Goal: Task Accomplishment & Management: Complete application form

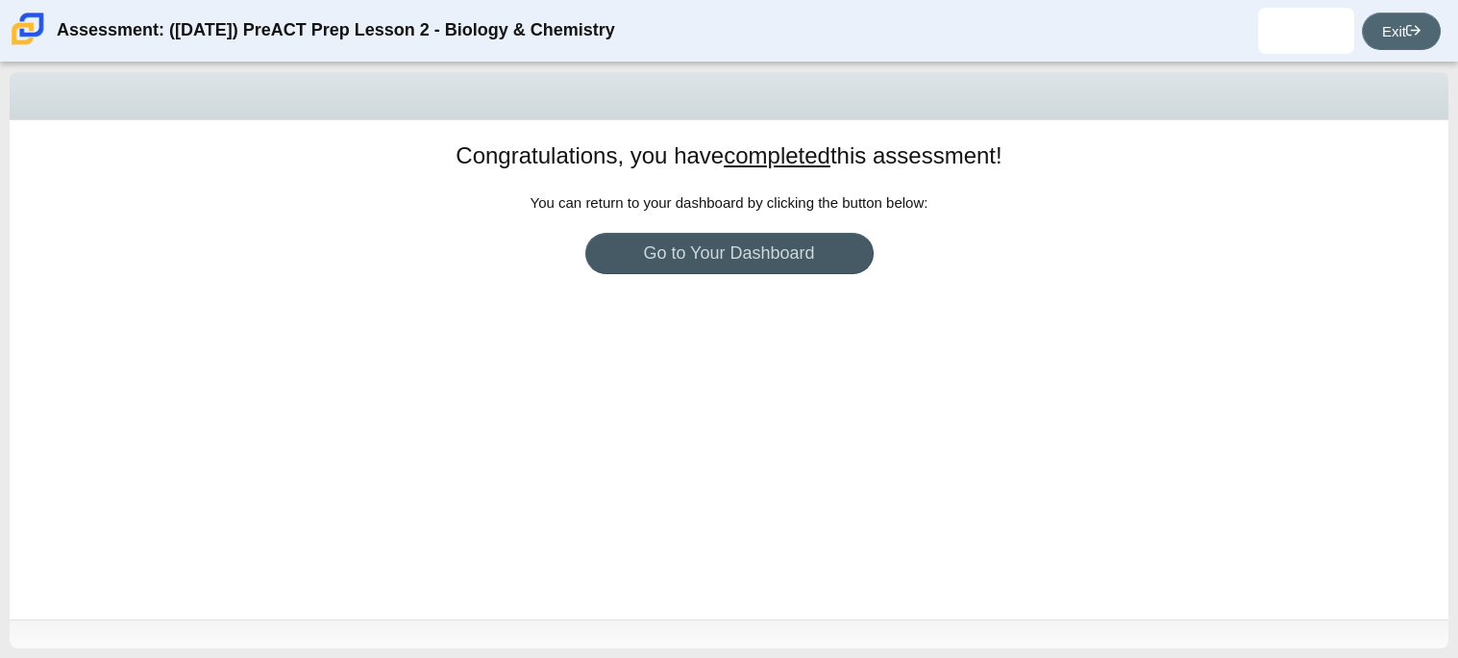
click at [1430, 22] on link "Exit" at bounding box center [1401, 30] width 79 height 37
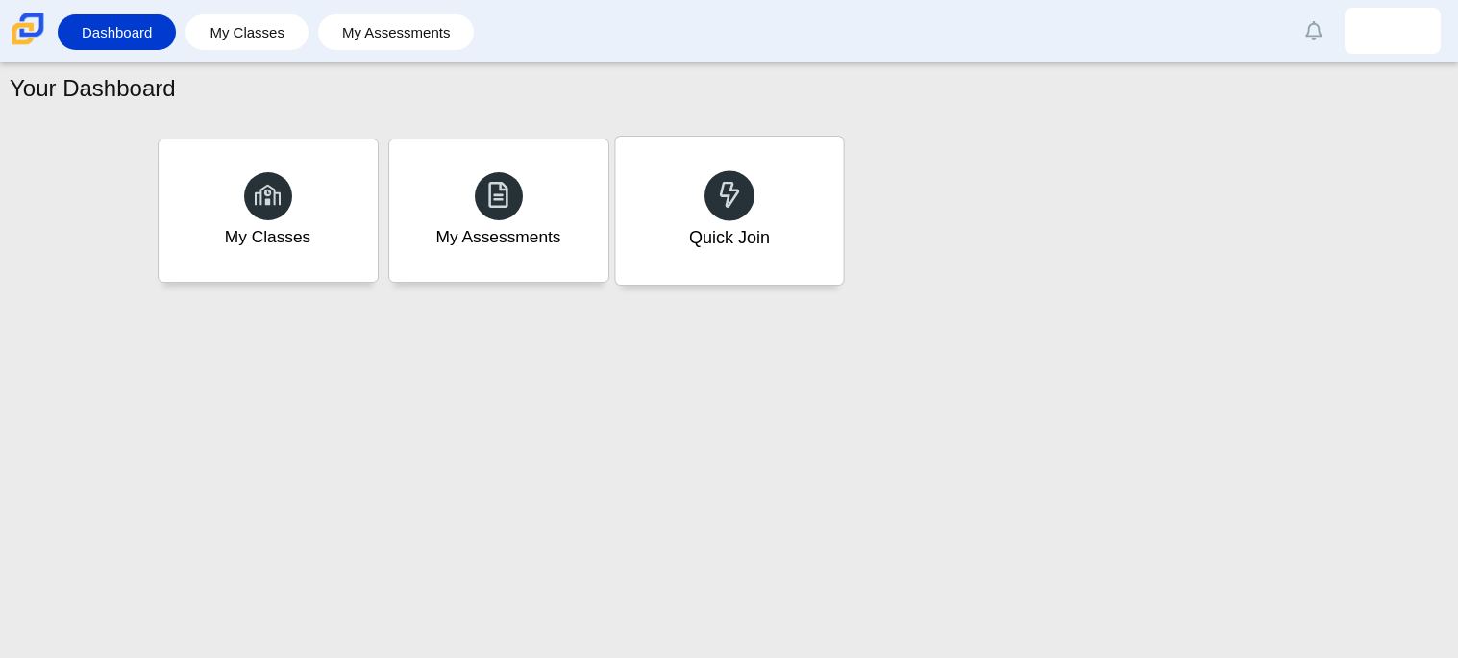
click at [754, 213] on div "Quick Join" at bounding box center [729, 211] width 228 height 148
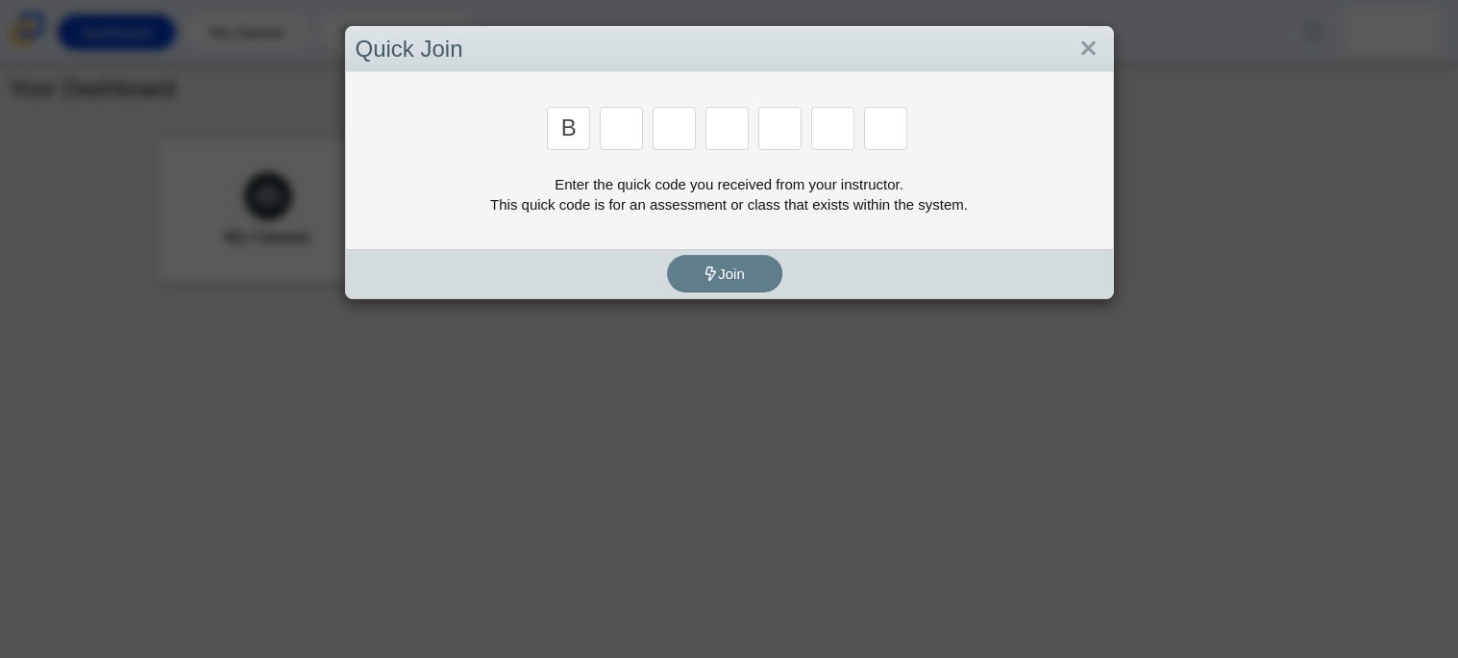
type input "b"
type input "w"
type input "8"
type input "w"
type input "z"
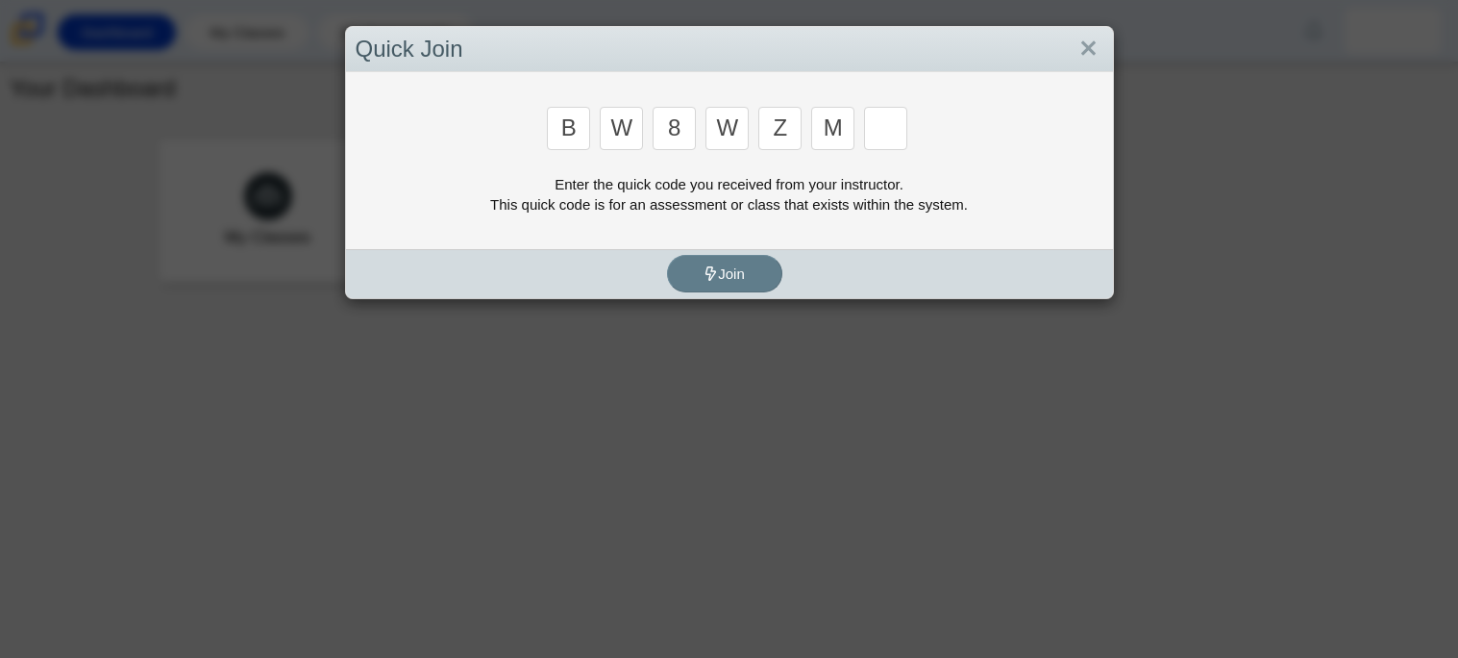
type input "m"
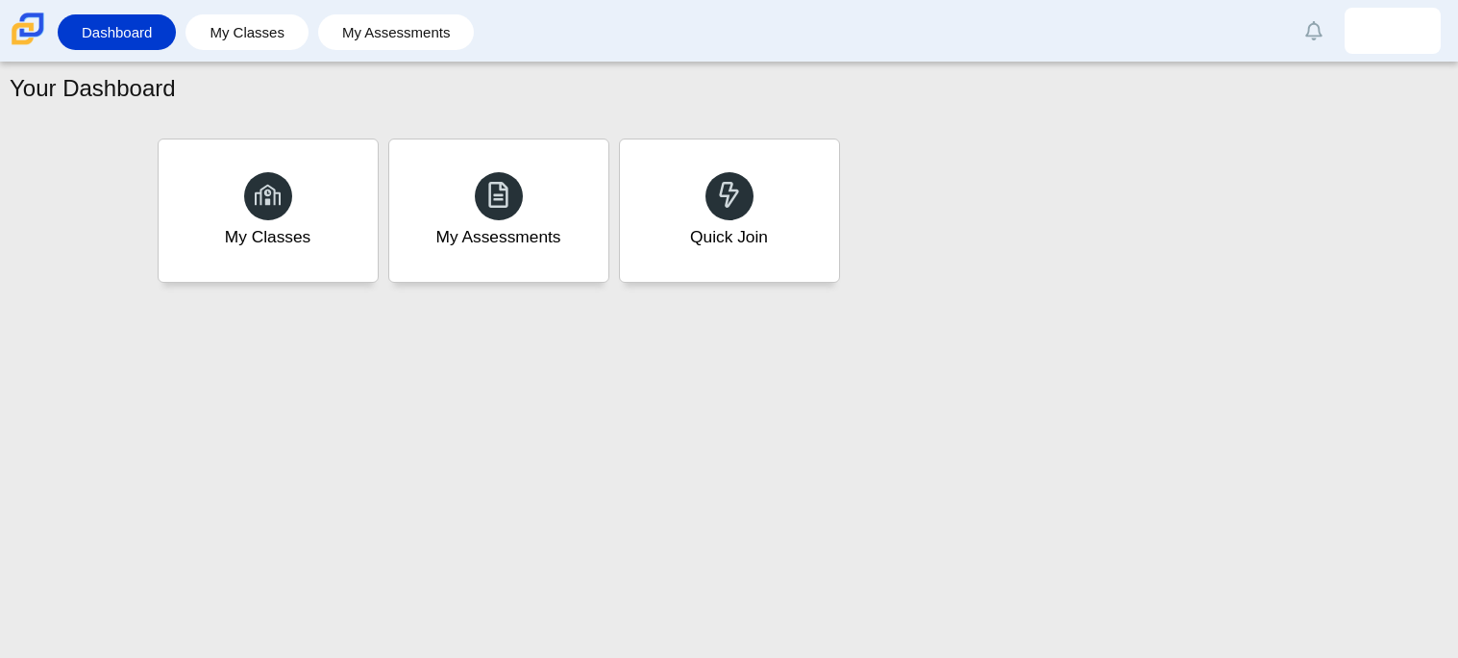
type input "v"
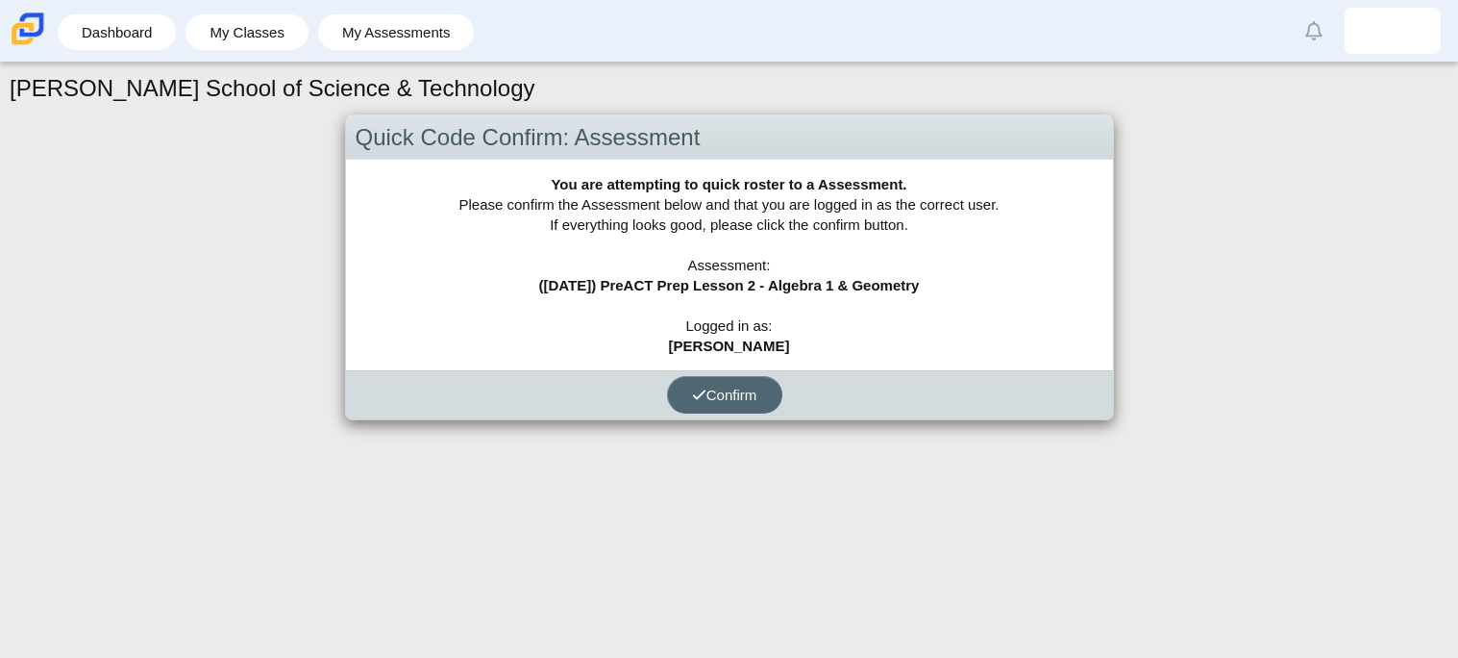
click at [748, 398] on span "Confirm" at bounding box center [724, 394] width 65 height 16
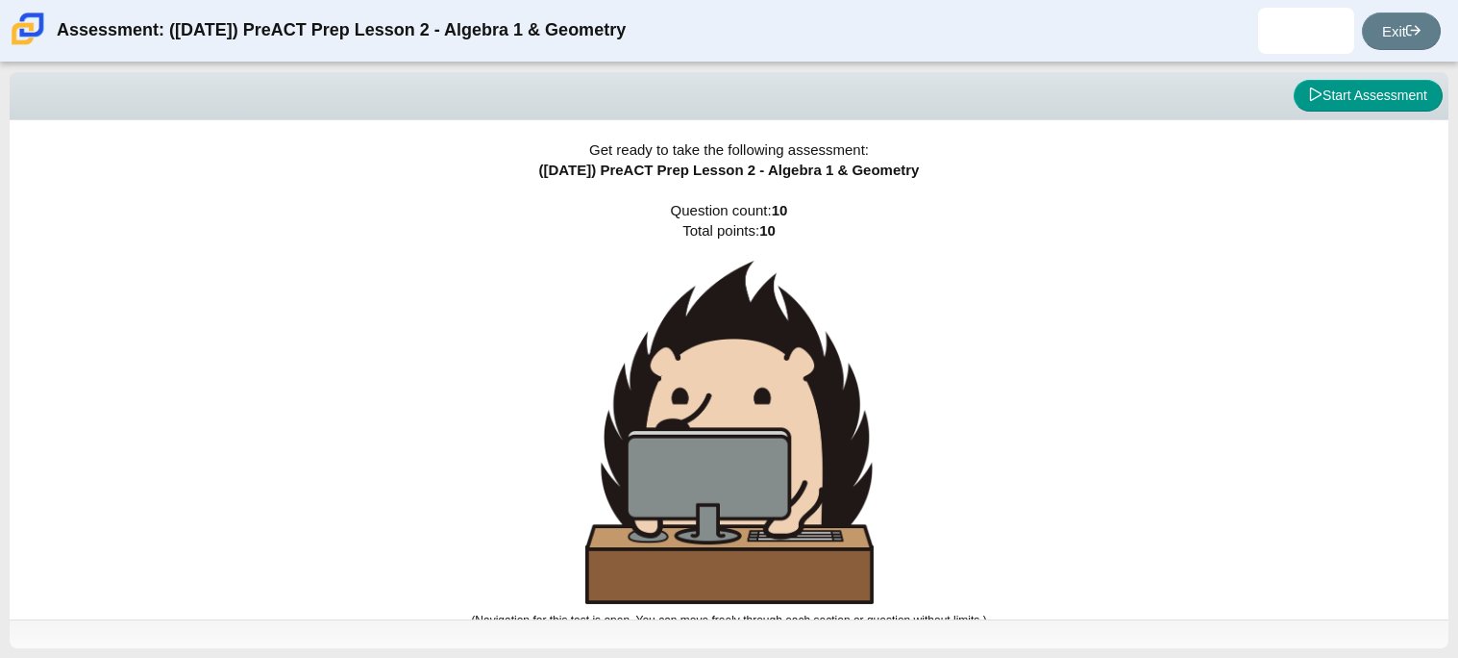
scroll to position [11, 0]
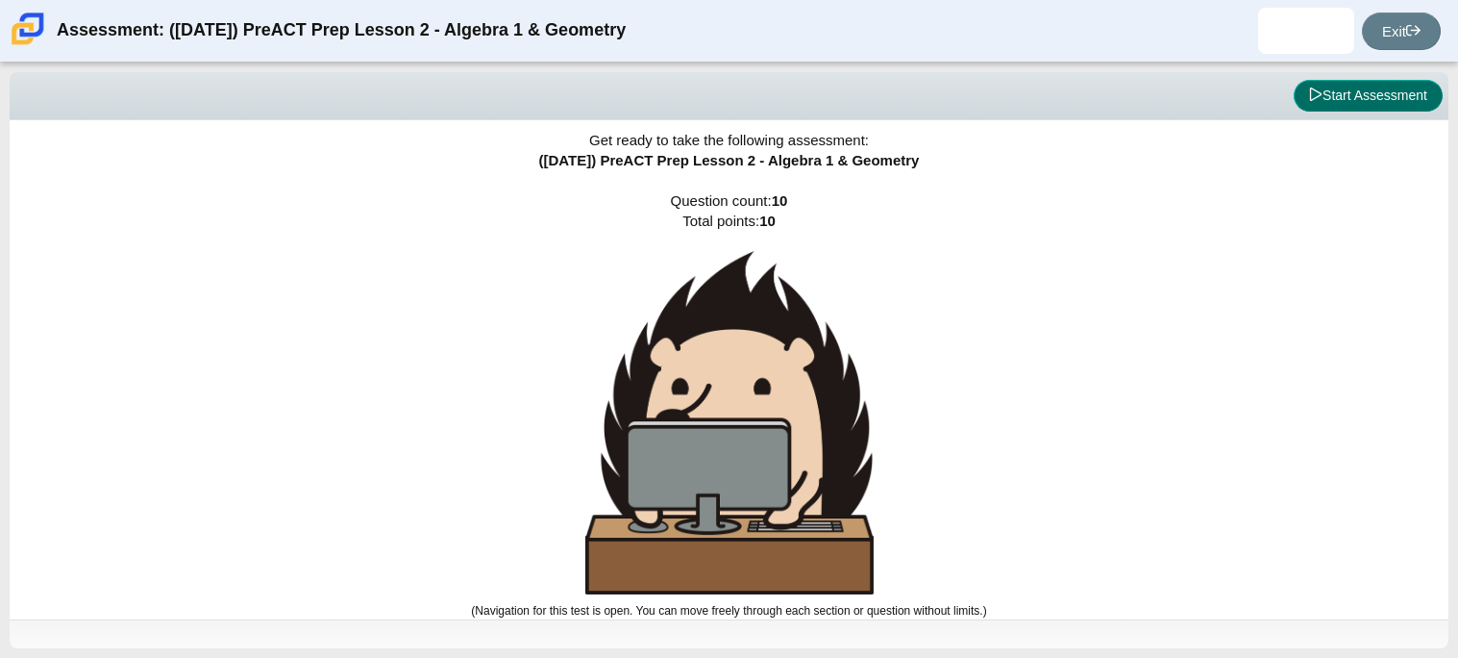
click at [1332, 99] on button "Start Assessment" at bounding box center [1368, 96] width 149 height 33
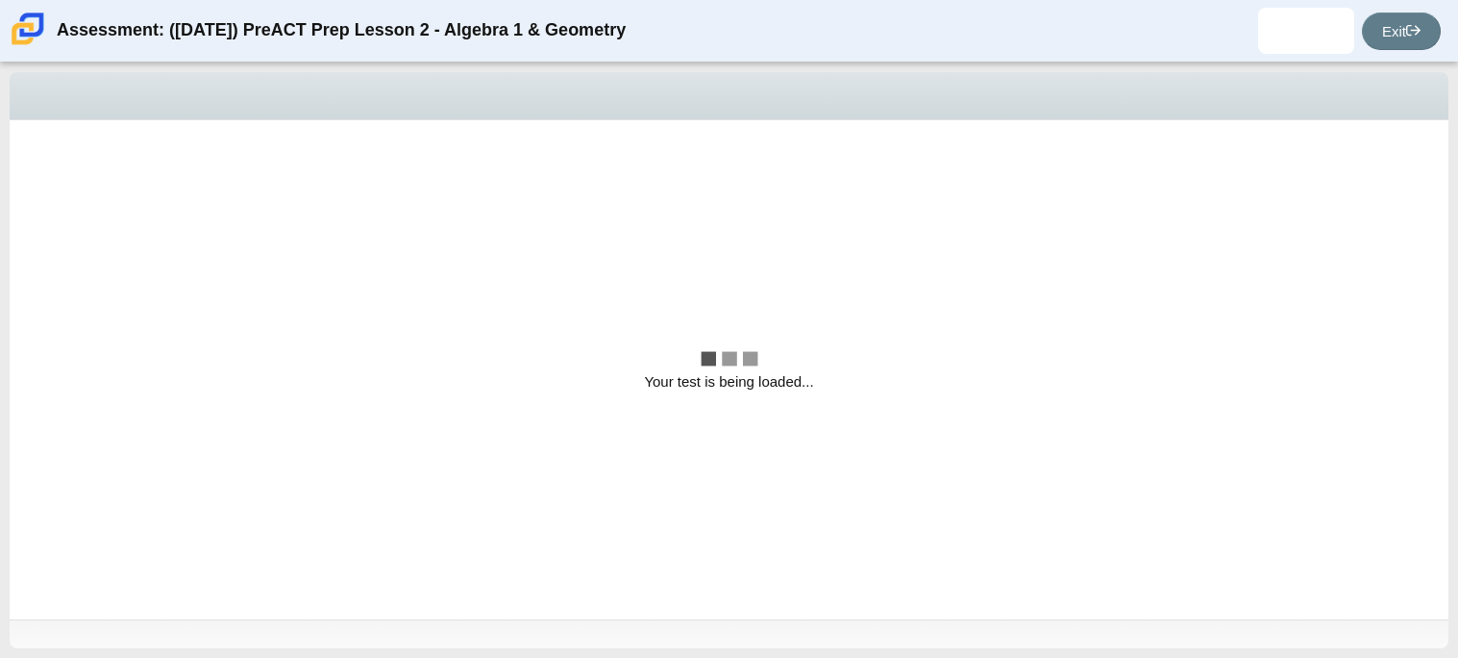
scroll to position [0, 0]
select select "bbf5d072-3e0b-44c4-9a12-6e7c9033f65b"
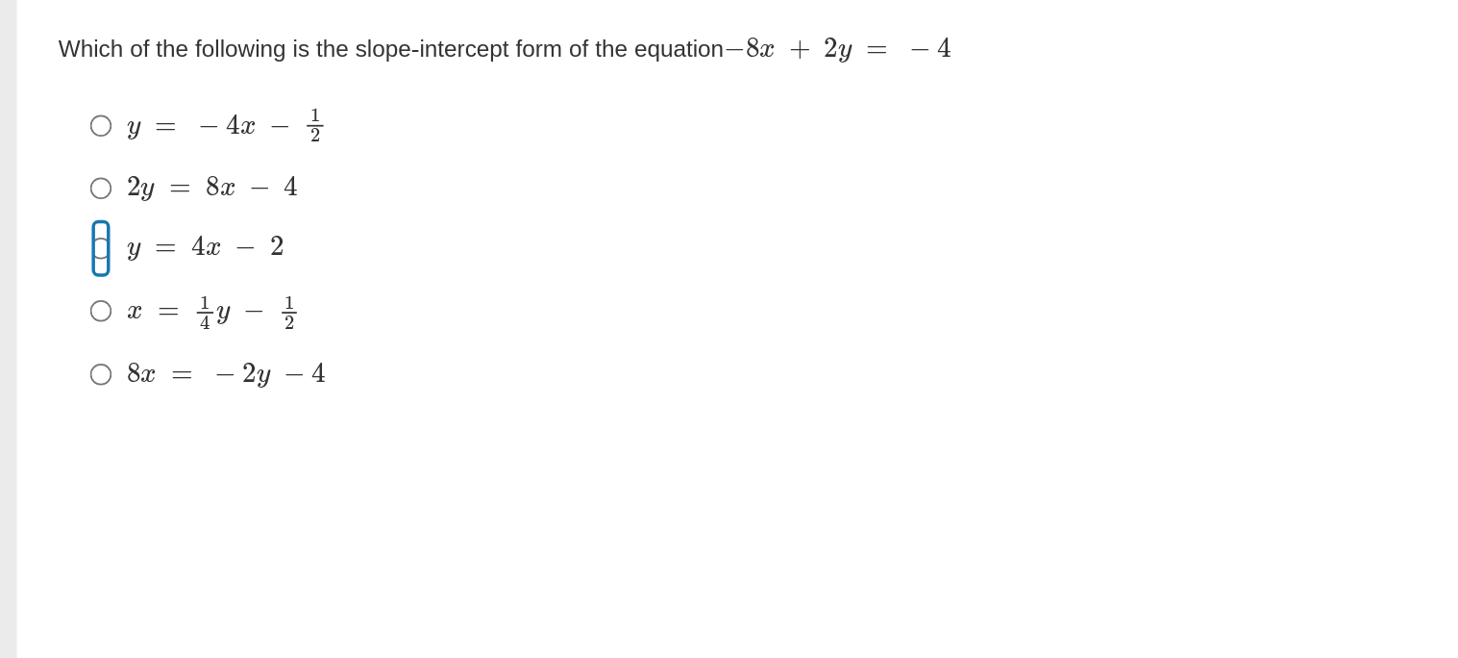
click at [58, 281] on input "y = 4 x − 2 y = 4 x − 2" at bounding box center [58, 279] width 12 height 35
radio input "true"
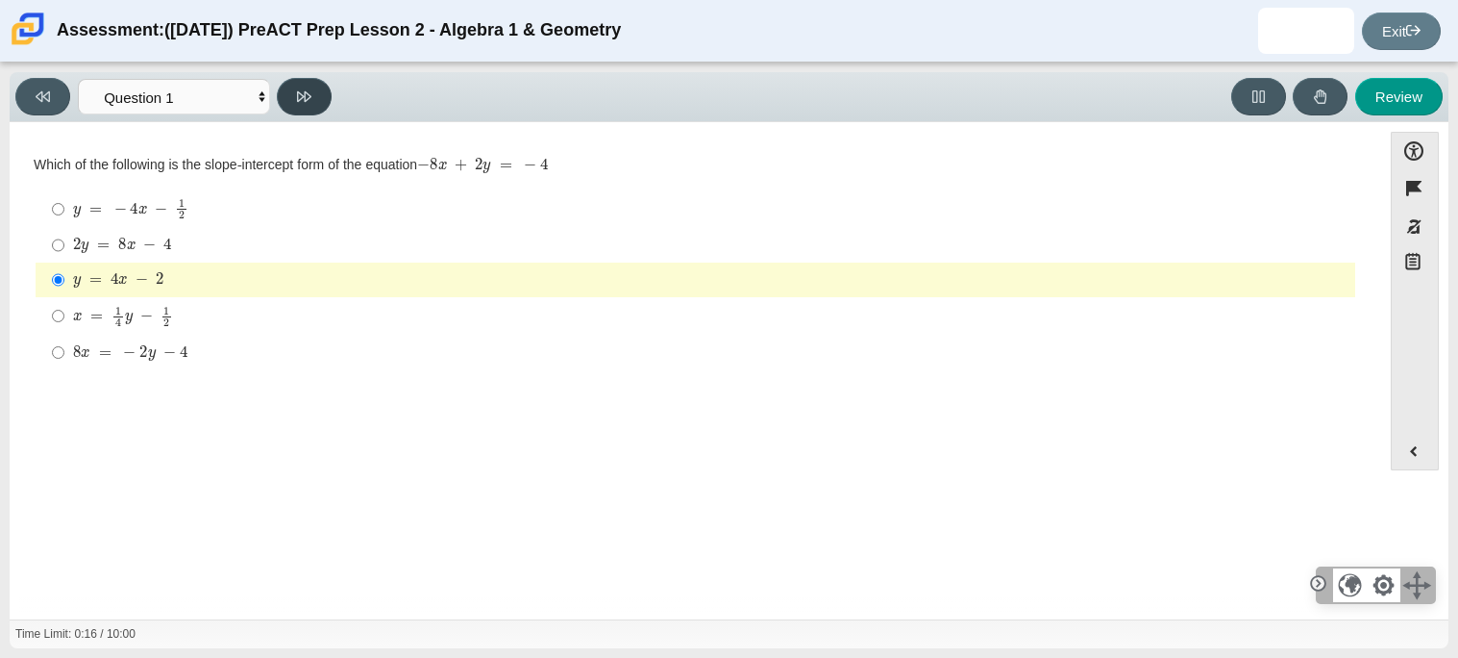
click at [313, 92] on button at bounding box center [304, 96] width 55 height 37
select select "ed62e223-81bd-4cbf-ab48-ab975844bd1f"
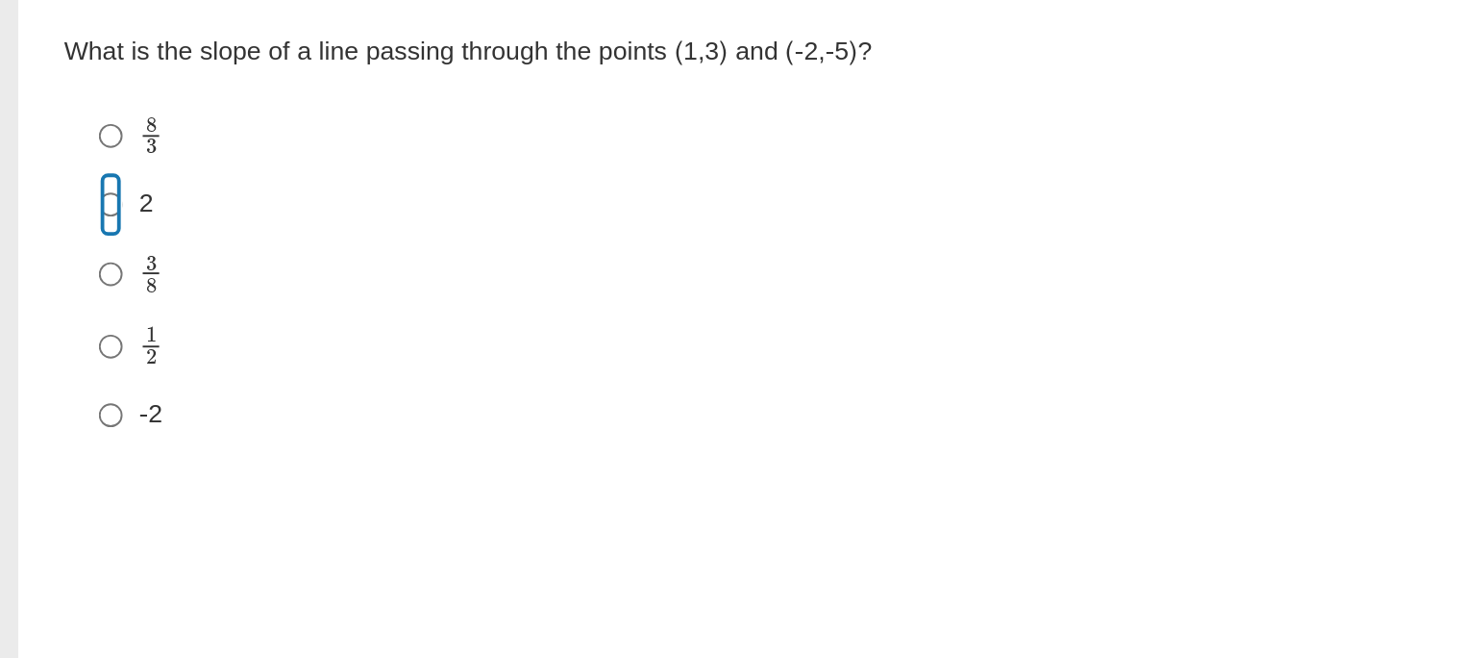
click at [55, 243] on input "2 2" at bounding box center [58, 245] width 12 height 35
radio input "true"
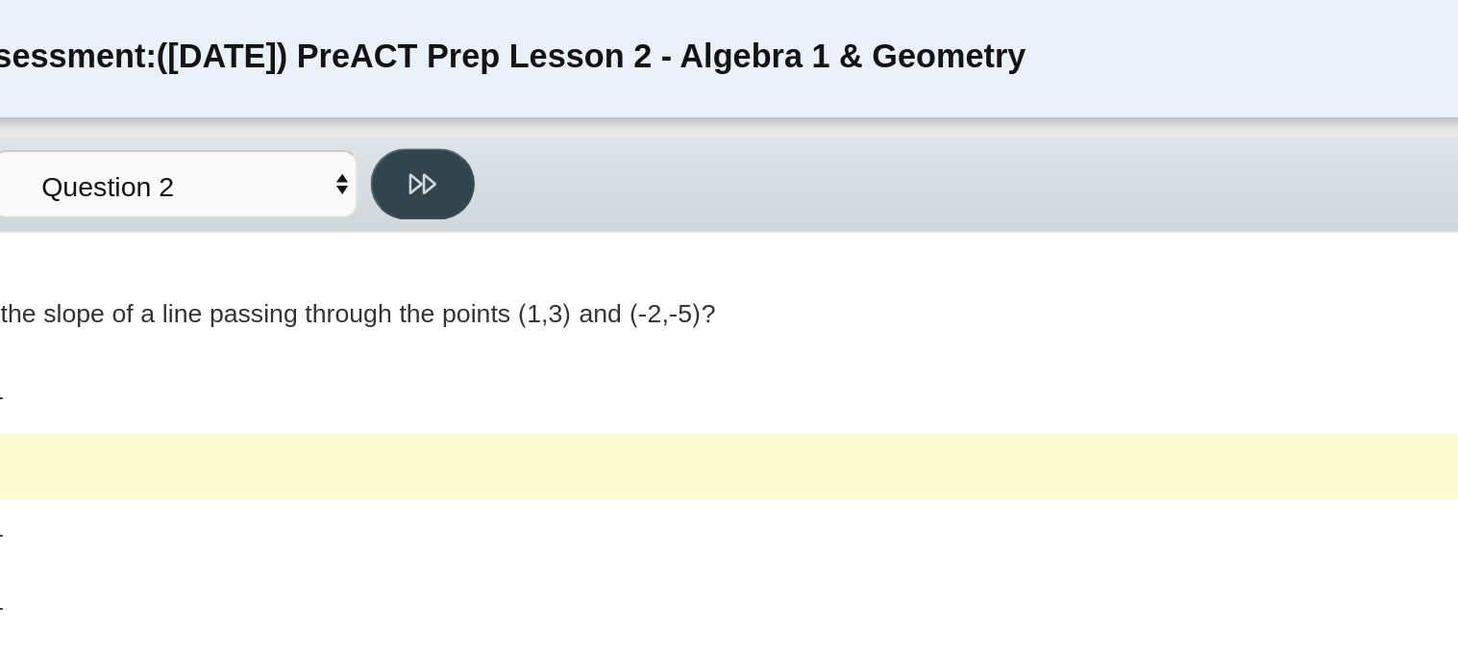
click at [304, 93] on icon at bounding box center [304, 96] width 14 height 14
select select "97f4f5fa-a52e-4fed-af51-565bfcdf47cb"
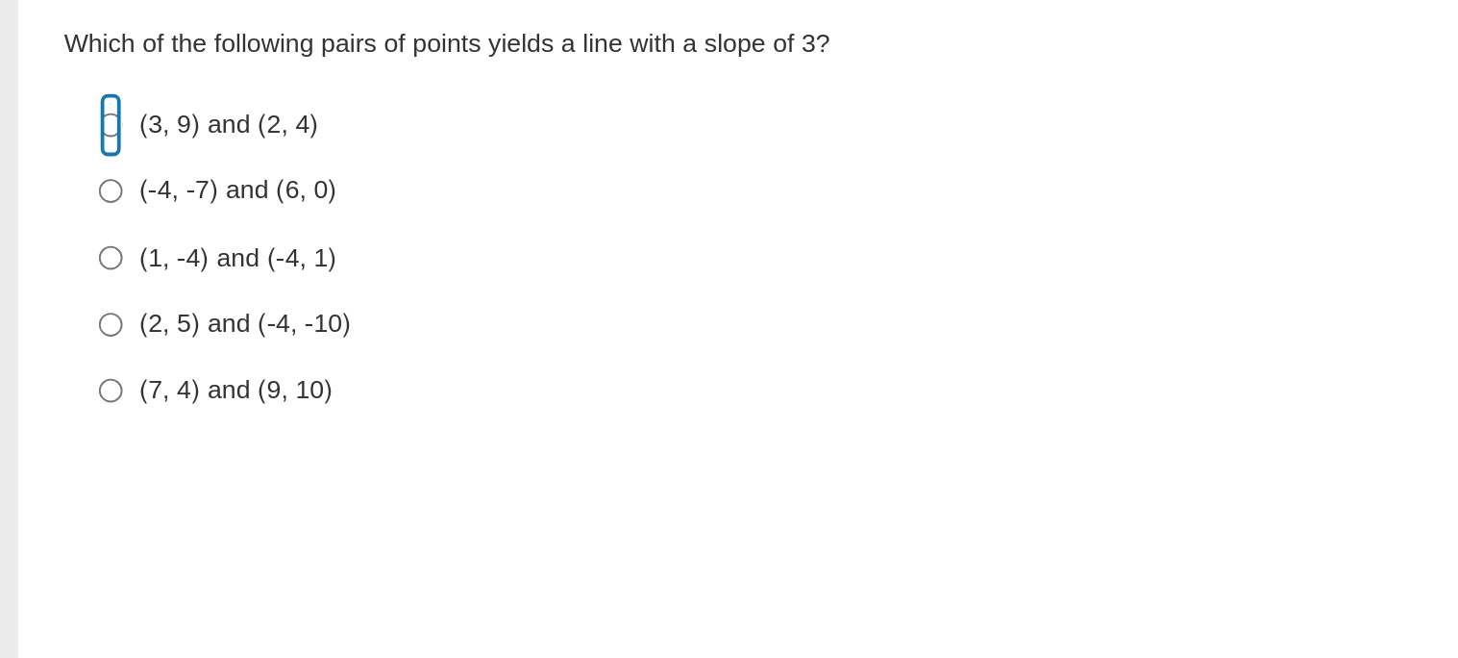
click at [55, 201] on input "(3, 9) and (2, 4) (3, 9) and (2, 4)" at bounding box center [58, 207] width 12 height 35
radio input "true"
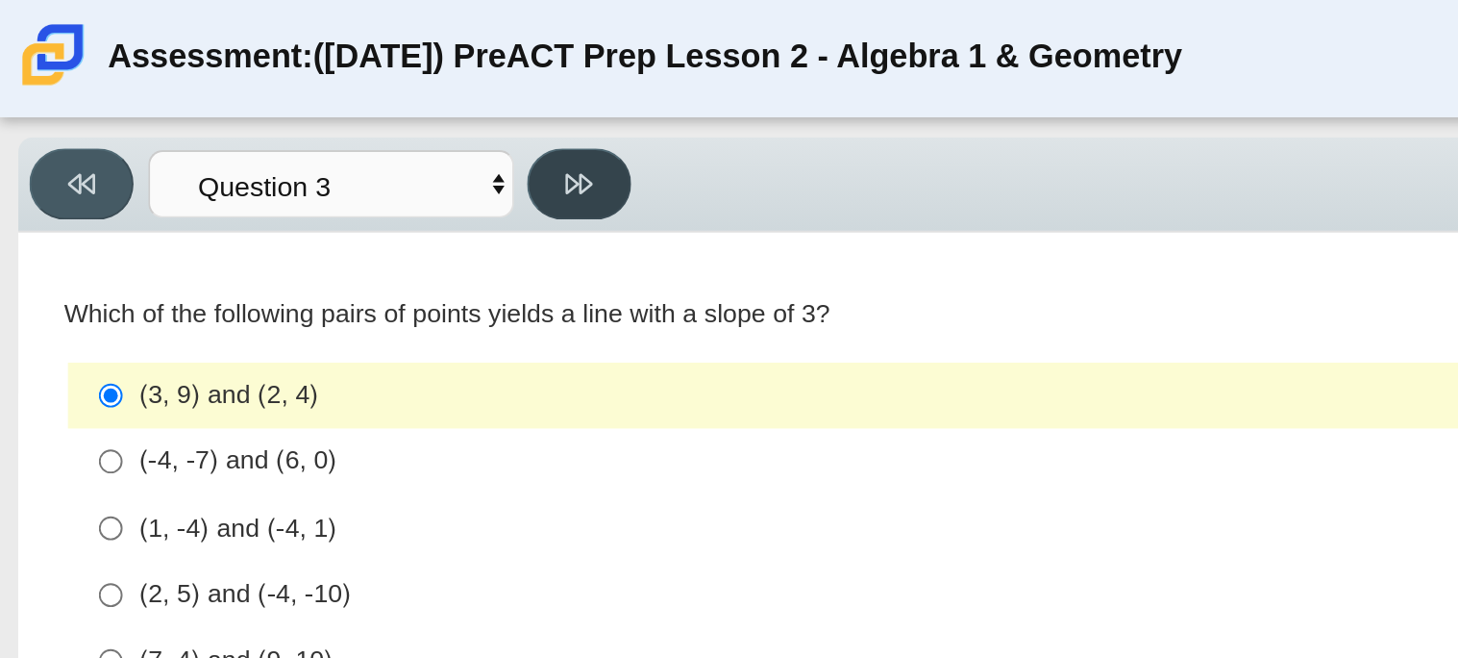
click at [301, 109] on button at bounding box center [304, 96] width 55 height 37
select select "89427bb7-e313-4f00-988f-8b8255897029"
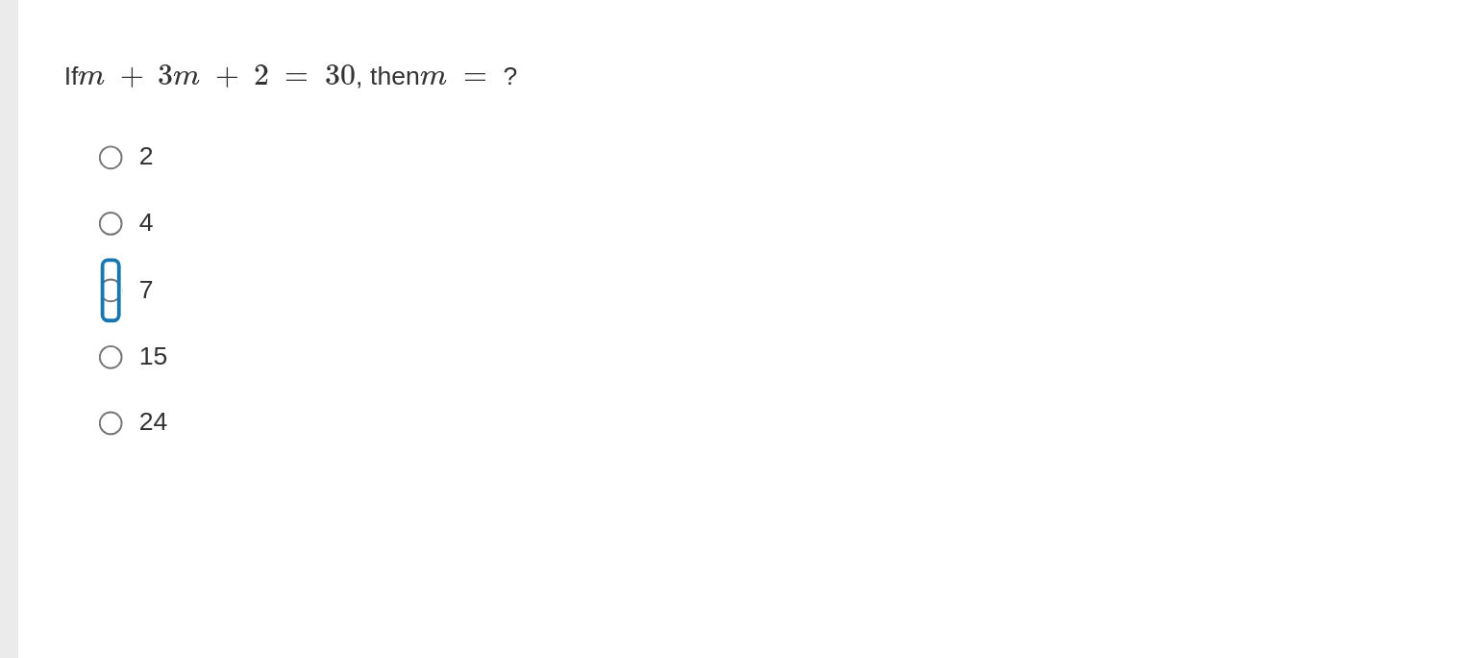
click at [54, 276] on input "7 7" at bounding box center [58, 277] width 12 height 35
radio input "true"
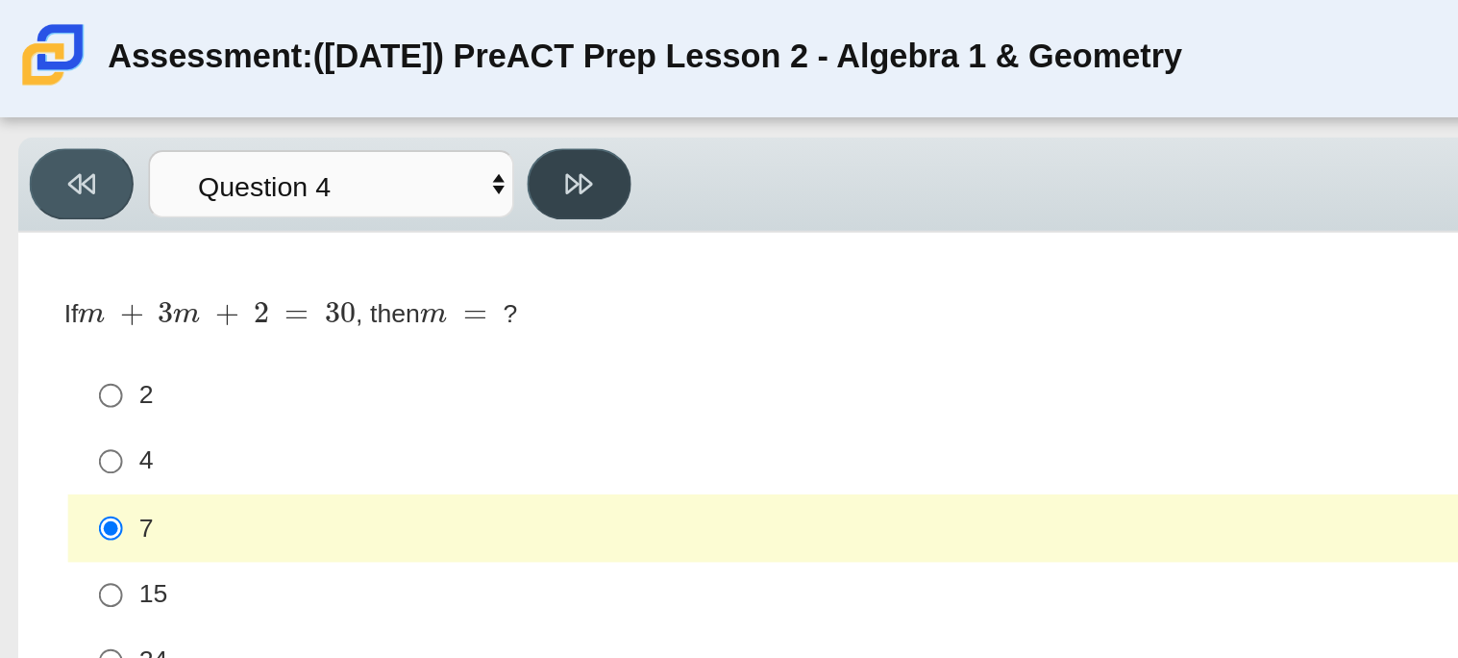
click at [326, 87] on button at bounding box center [304, 96] width 55 height 37
select select "489dcffd-4e6a-49cf-a9d6-ad1d4a911a4e"
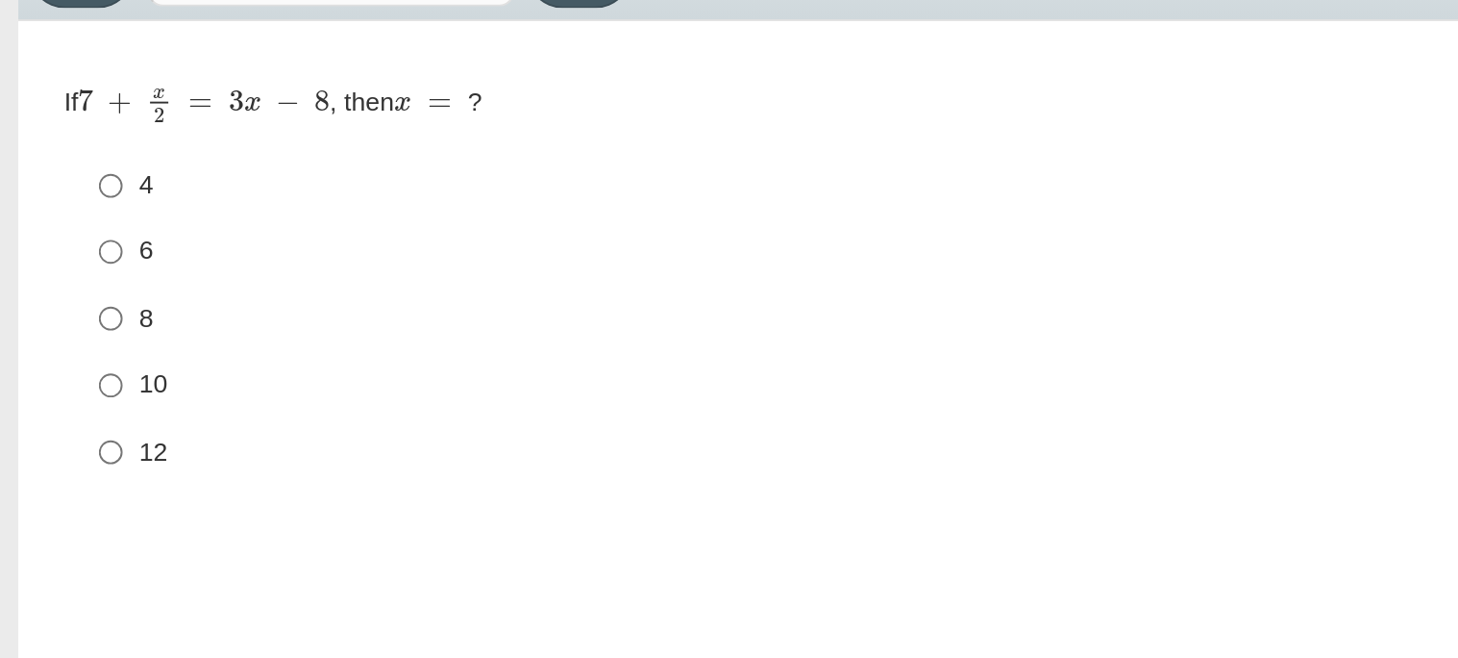
click at [69, 284] on label "8 8" at bounding box center [696, 278] width 1317 height 35
click at [64, 284] on input "8 8" at bounding box center [58, 278] width 12 height 35
radio input "true"
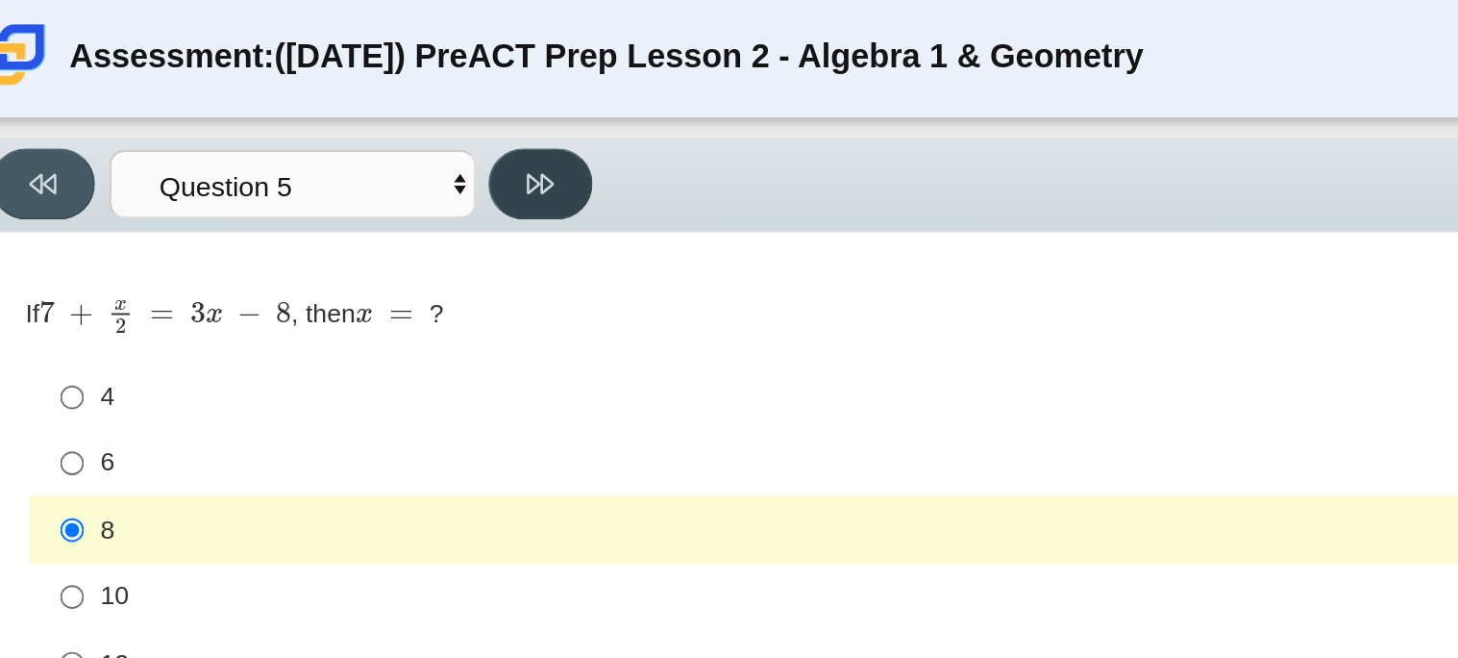
click at [290, 93] on button at bounding box center [304, 96] width 55 height 37
select select "210571de-36a6-4d8e-a361-ceff8ef801dc"
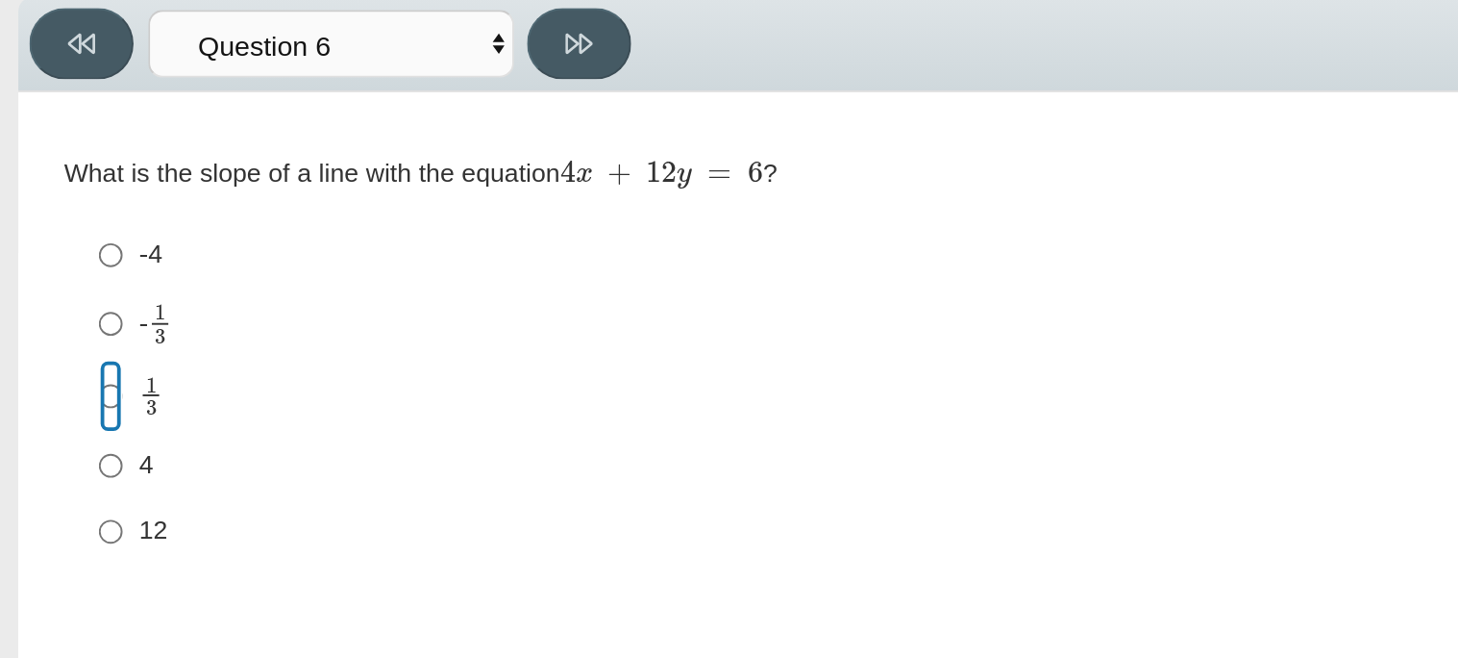
click at [63, 280] on input "1 3 1 third" at bounding box center [58, 280] width 12 height 37
radio input "true"
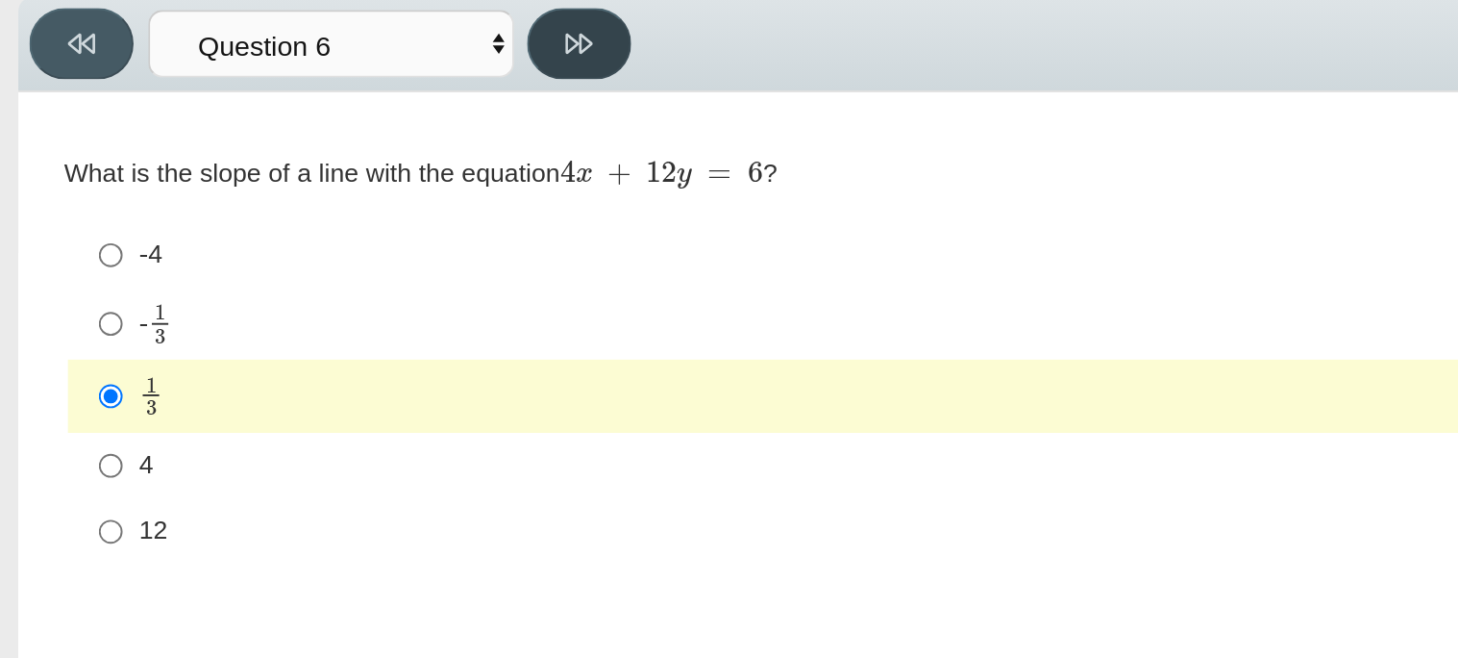
click at [309, 100] on icon at bounding box center [304, 96] width 14 height 14
select select "ec95ace6-bebc-42b8-9428-40567494d4da"
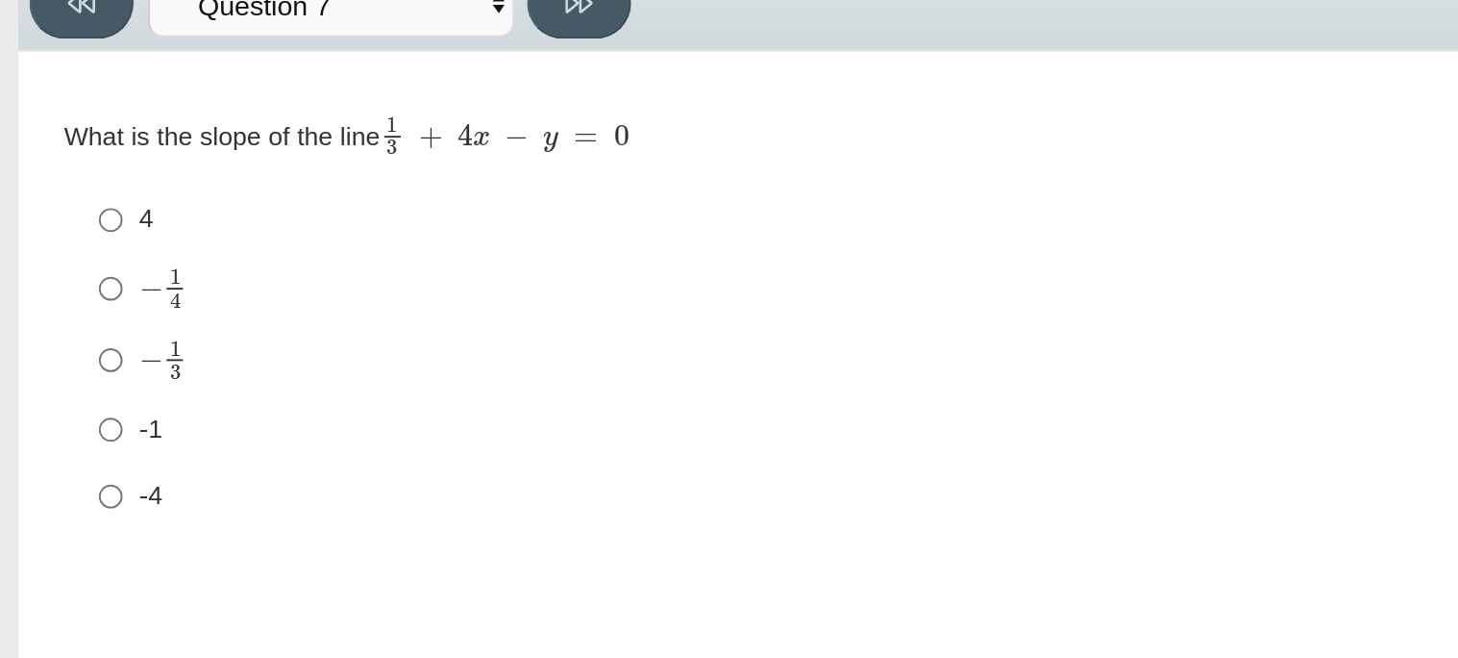
click at [92, 282] on mjx-c "Assessment items" at bounding box center [92, 278] width 6 height 8
click at [64, 282] on input "− 1 3 negative 1 third" at bounding box center [58, 283] width 12 height 37
radio input "true"
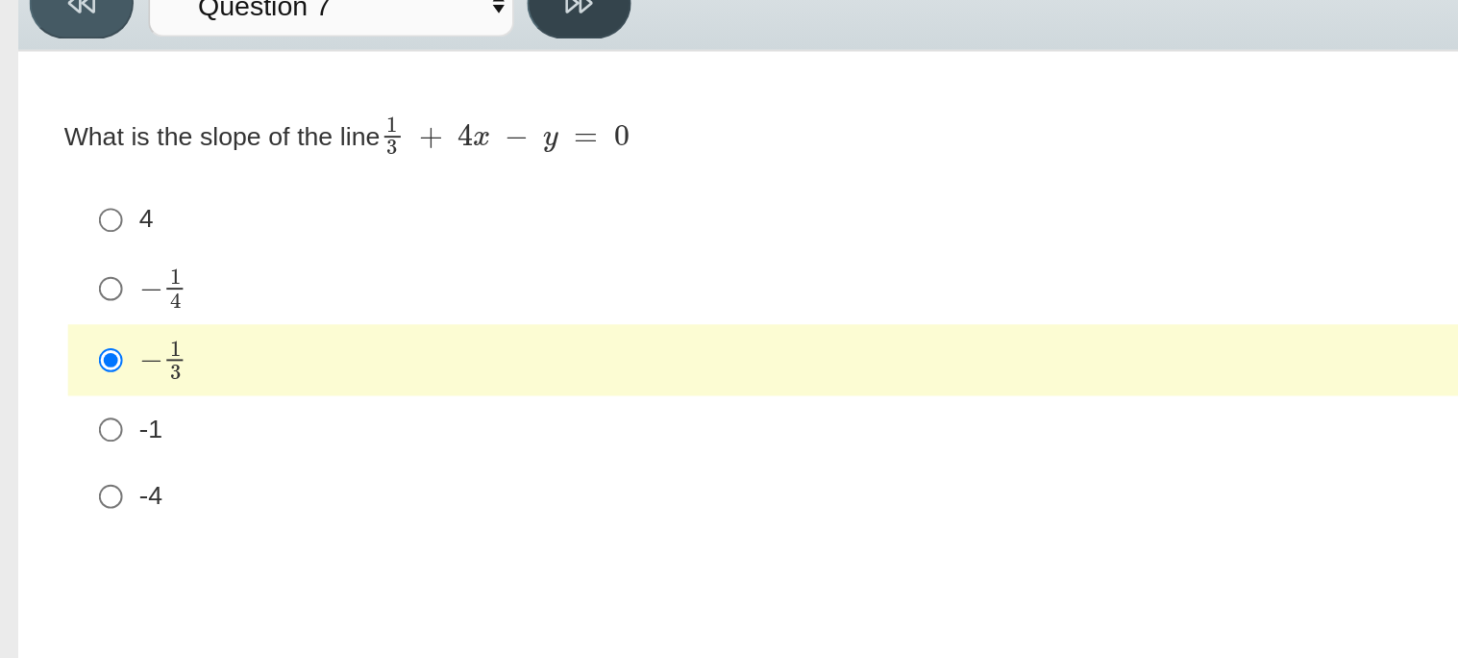
click at [302, 112] on button at bounding box center [304, 96] width 55 height 37
select select "ce81fe10-bf29-4b5e-8bd7-4f47f2fed4d8"
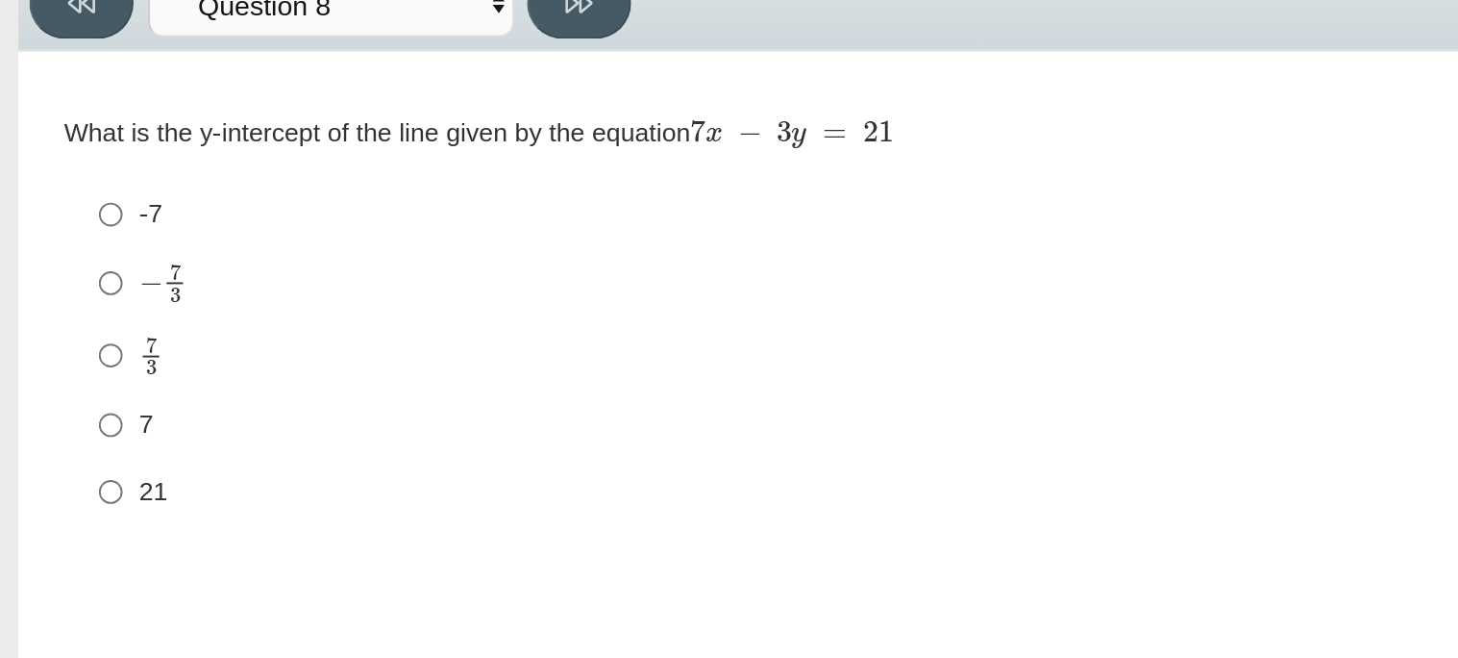
click at [81, 272] on mjx-c "Assessment items" at bounding box center [80, 276] width 6 height 8
click at [64, 271] on input "7 3 7 thirds" at bounding box center [58, 280] width 12 height 37
radio input "true"
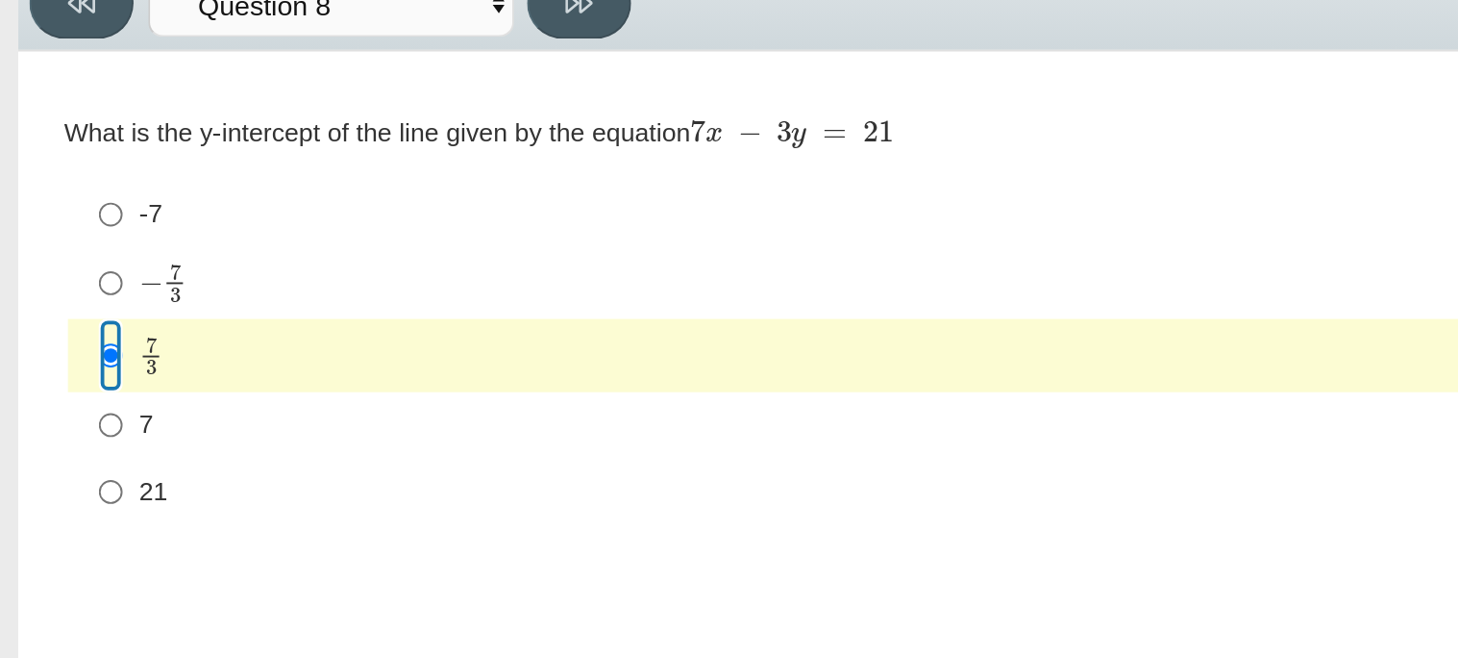
click at [61, 289] on input "7 3 7 thirds" at bounding box center [58, 280] width 12 height 37
click at [298, 98] on icon at bounding box center [304, 96] width 14 height 11
select select "14773eaf-2ca1-47ae-afe7-a624a56f34b3"
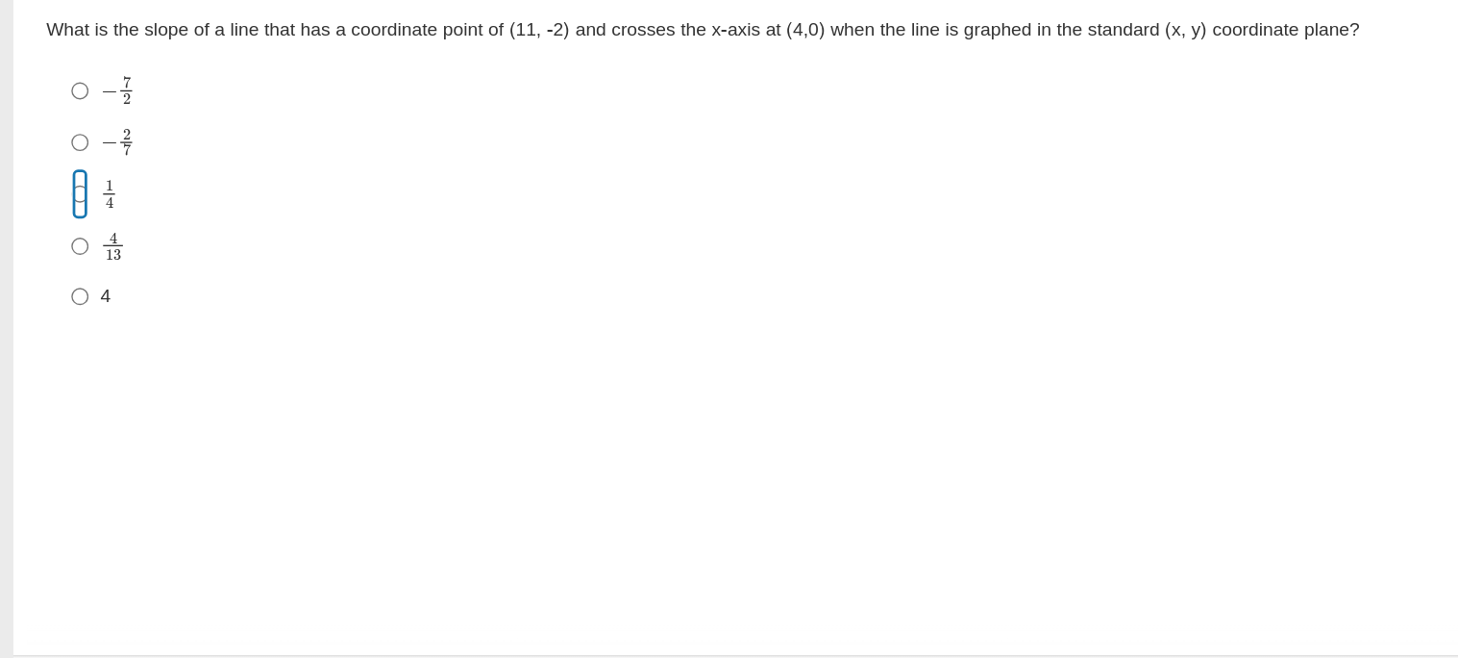
click at [60, 292] on input "1 4 1 fourth" at bounding box center [58, 283] width 12 height 37
radio input "true"
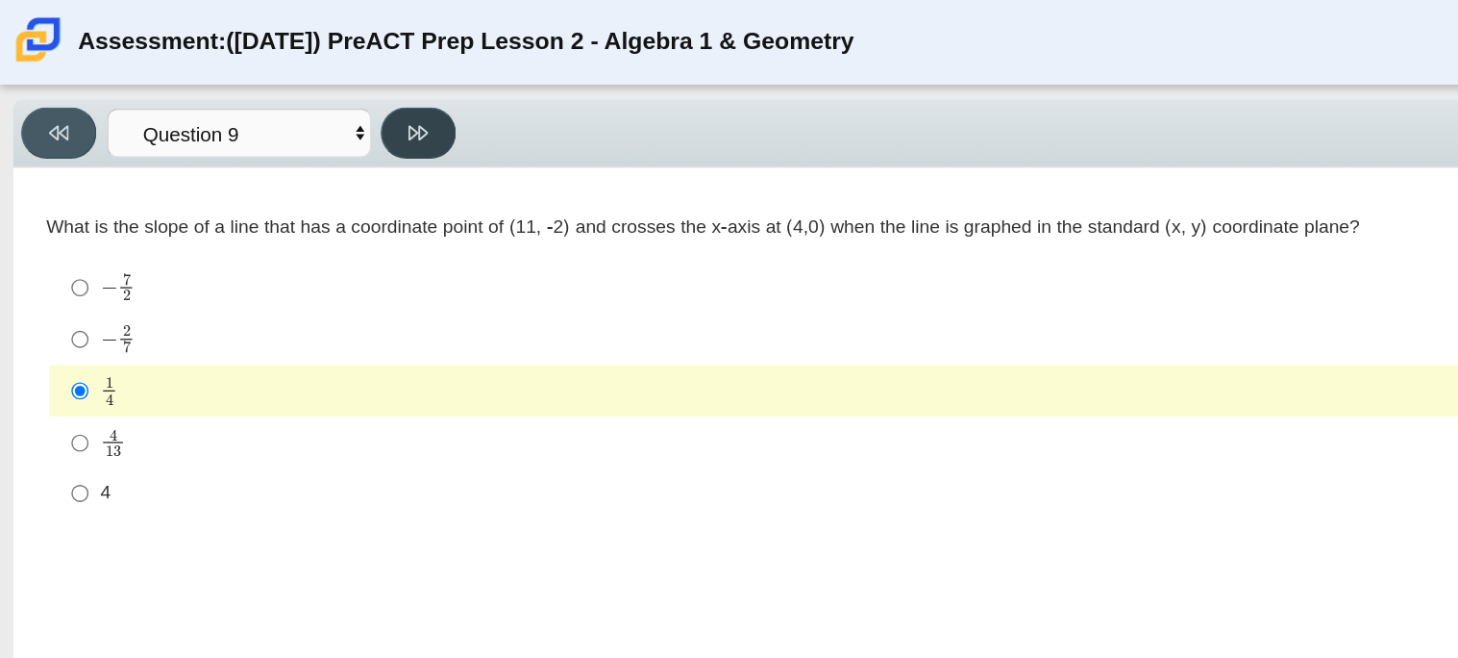
click at [317, 104] on button at bounding box center [304, 96] width 55 height 37
select select "96b71634-eacb-4f7e-8aef-411727d9bcba"
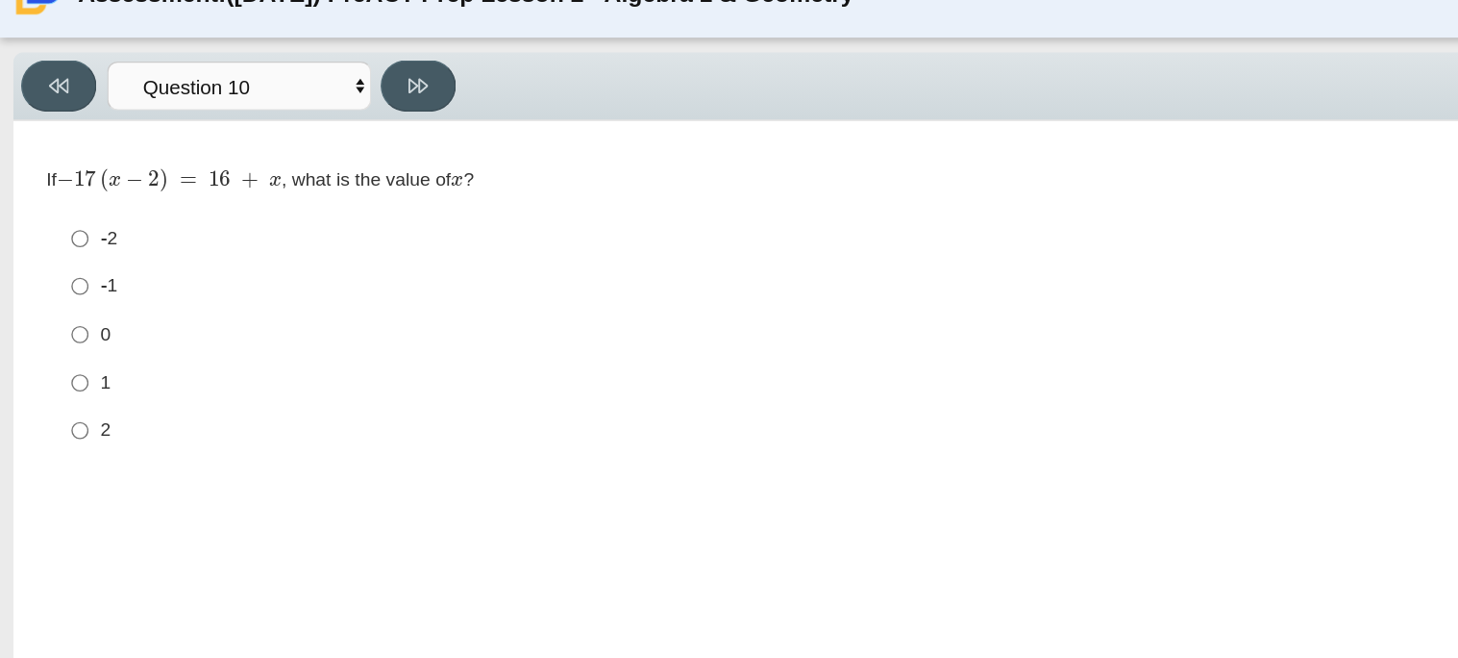
click at [63, 274] on label "0 0" at bounding box center [696, 277] width 1317 height 35
click at [63, 274] on input "0 0" at bounding box center [58, 277] width 12 height 35
radio input "true"
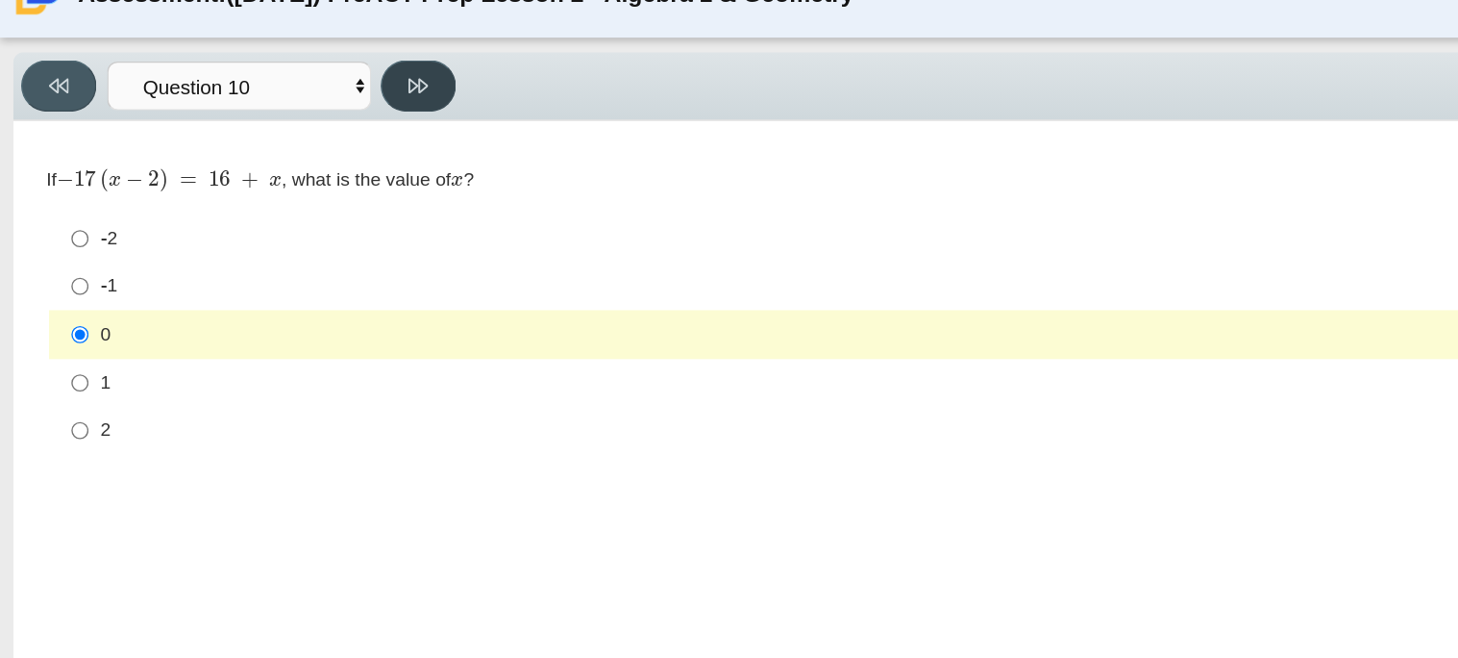
click at [305, 89] on icon at bounding box center [304, 96] width 14 height 14
select select "review"
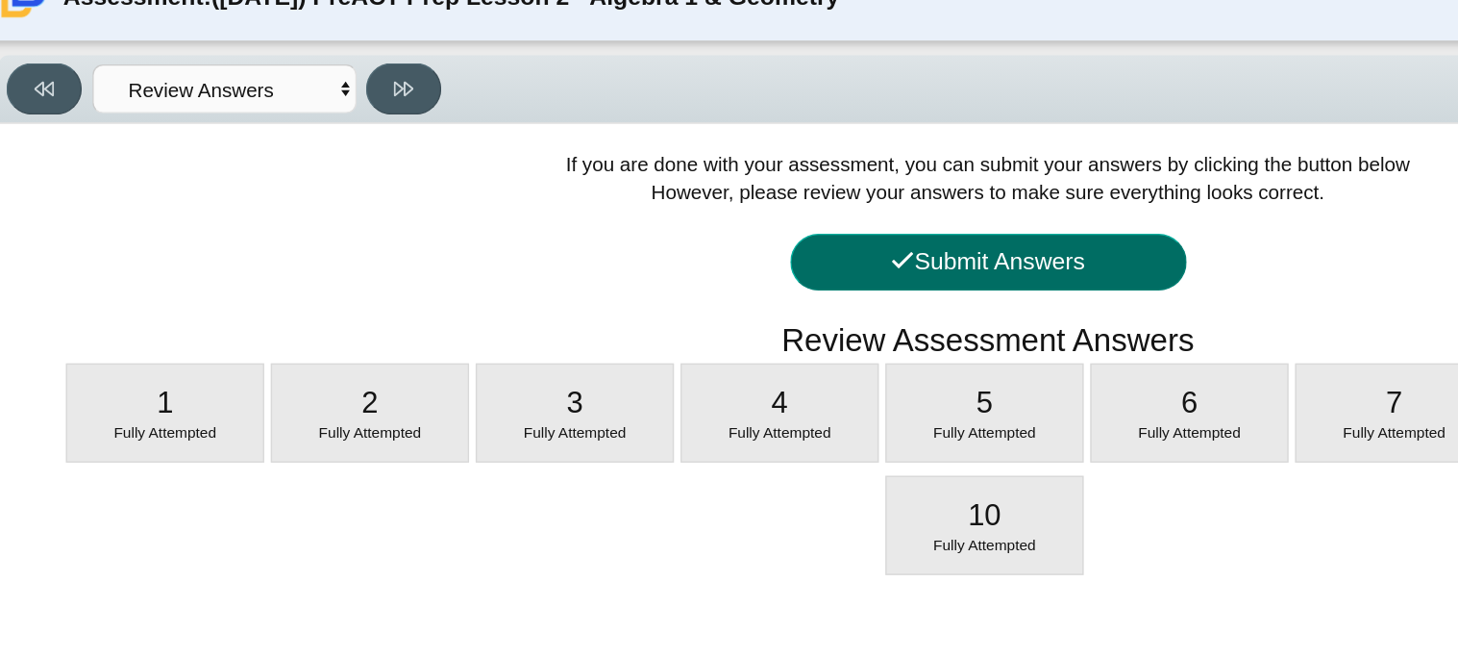
click at [798, 237] on button "Submit Answers" at bounding box center [729, 222] width 288 height 41
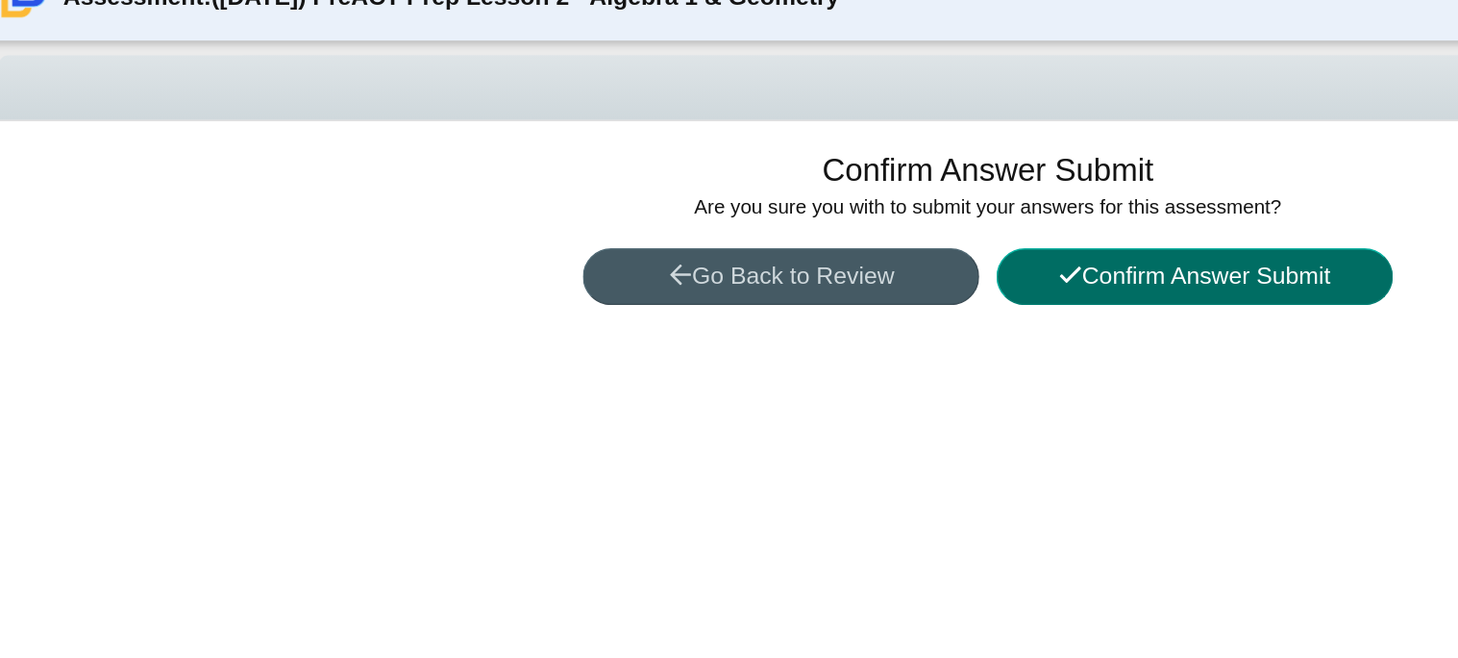
click at [804, 234] on button "Confirm Answer Submit" at bounding box center [879, 232] width 288 height 41
